Goal: Task Accomplishment & Management: Use online tool/utility

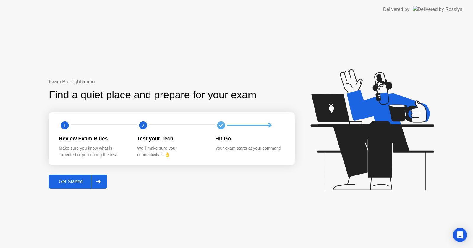
click at [76, 180] on div "Get Started" at bounding box center [71, 181] width 41 height 5
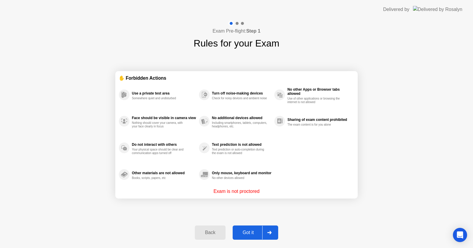
click at [255, 233] on div "Got it" at bounding box center [249, 232] width 28 height 5
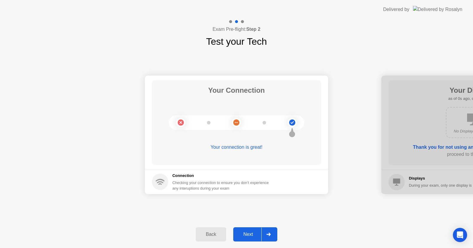
click at [255, 233] on div "Next" at bounding box center [248, 233] width 26 height 5
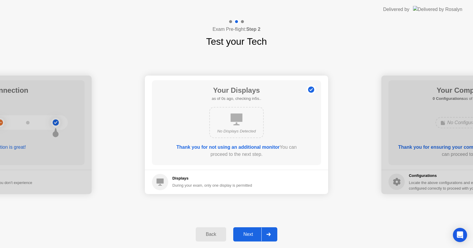
click at [255, 233] on div "Next" at bounding box center [248, 233] width 26 height 5
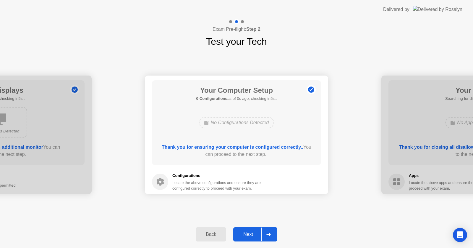
click at [255, 233] on div "Next" at bounding box center [248, 233] width 26 height 5
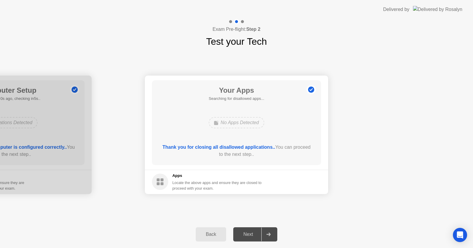
click at [255, 233] on div "Next" at bounding box center [248, 233] width 26 height 5
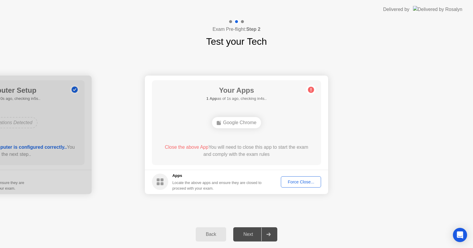
click at [303, 183] on div "Force Close..." at bounding box center [301, 181] width 36 height 5
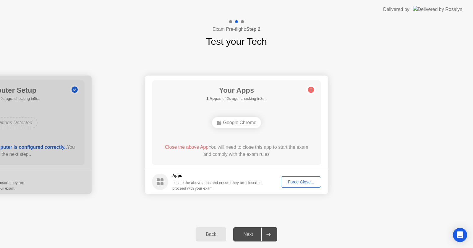
click at [305, 183] on div "Force Close..." at bounding box center [301, 181] width 36 height 5
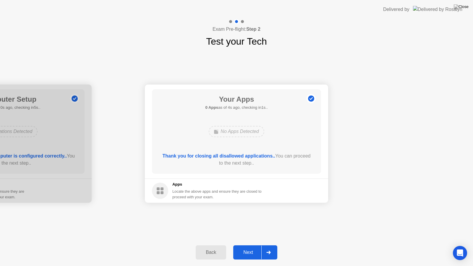
click at [238, 247] on button "Next" at bounding box center [255, 252] width 44 height 14
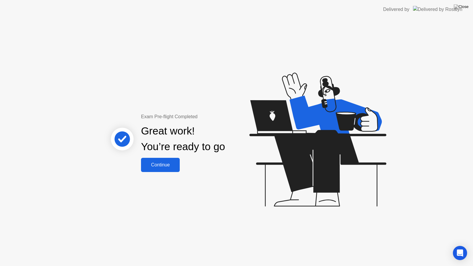
click at [163, 163] on div "Continue" at bounding box center [160, 164] width 35 height 5
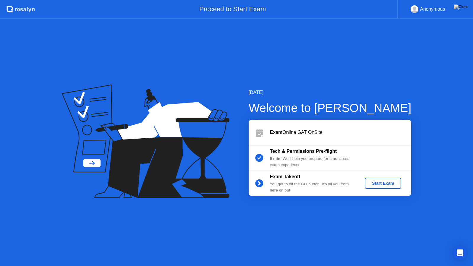
click at [384, 184] on div "Start Exam" at bounding box center [383, 183] width 32 height 5
